Goal: Task Accomplishment & Management: Manage account settings

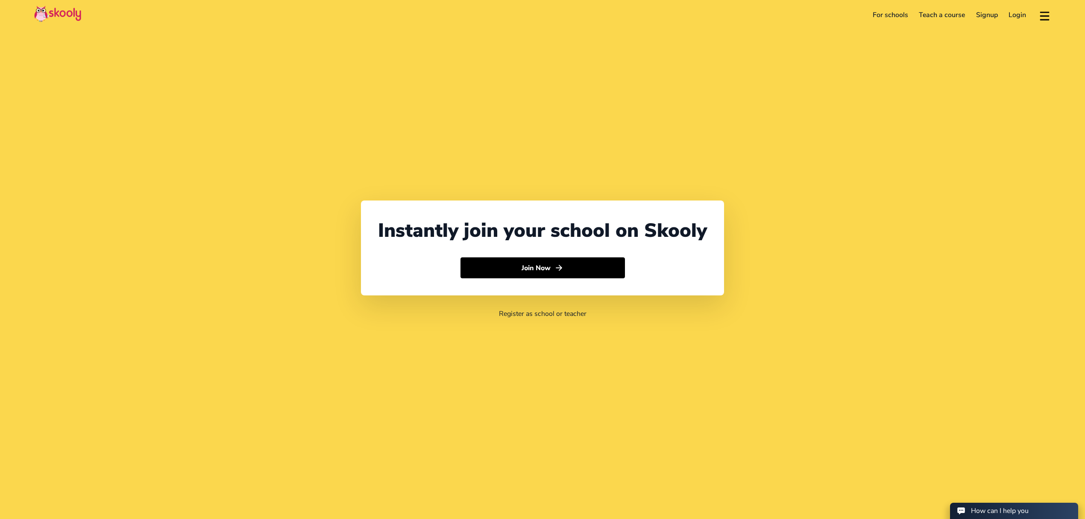
click at [1014, 16] on link "Login" at bounding box center [1018, 15] width 29 height 14
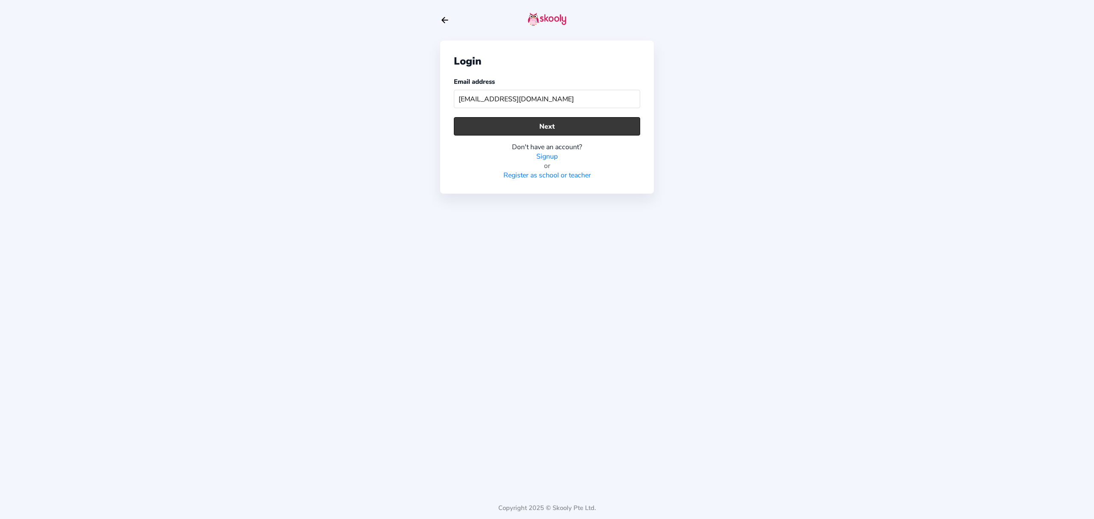
type input "[EMAIL_ADDRESS][DOMAIN_NAME]"
click at [492, 125] on button "Next" at bounding box center [547, 126] width 186 height 18
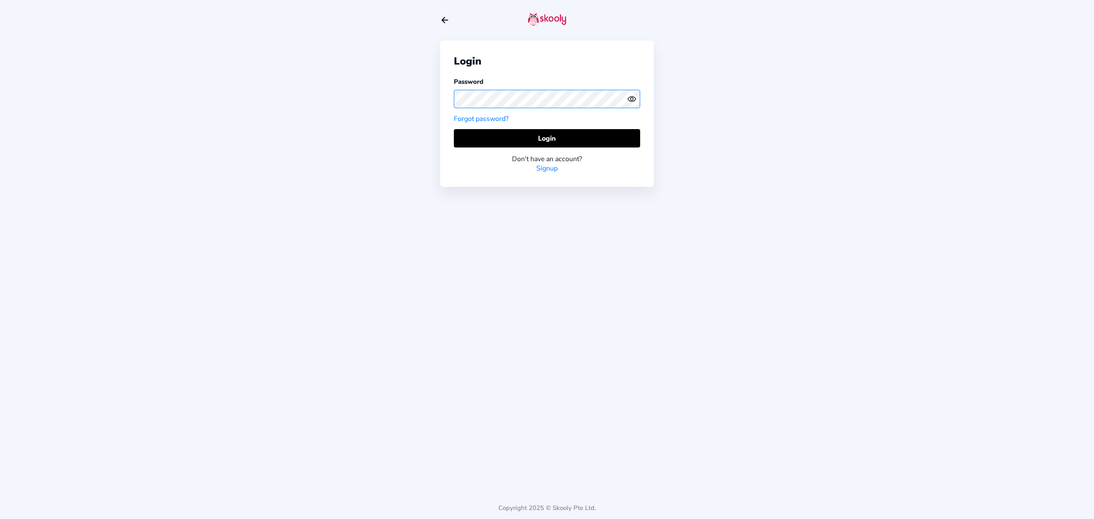
click at [438, 96] on div "Login Password Forgot password? Login Don't have an account? Signup Copyright 2…" at bounding box center [547, 259] width 1094 height 519
click at [630, 100] on icon "Eye" at bounding box center [631, 98] width 9 height 9
click at [630, 100] on icon "Eye Off" at bounding box center [631, 98] width 9 height 9
click at [606, 138] on button "Login" at bounding box center [547, 138] width 186 height 18
